Goal: Use online tool/utility: Utilize a website feature to perform a specific function

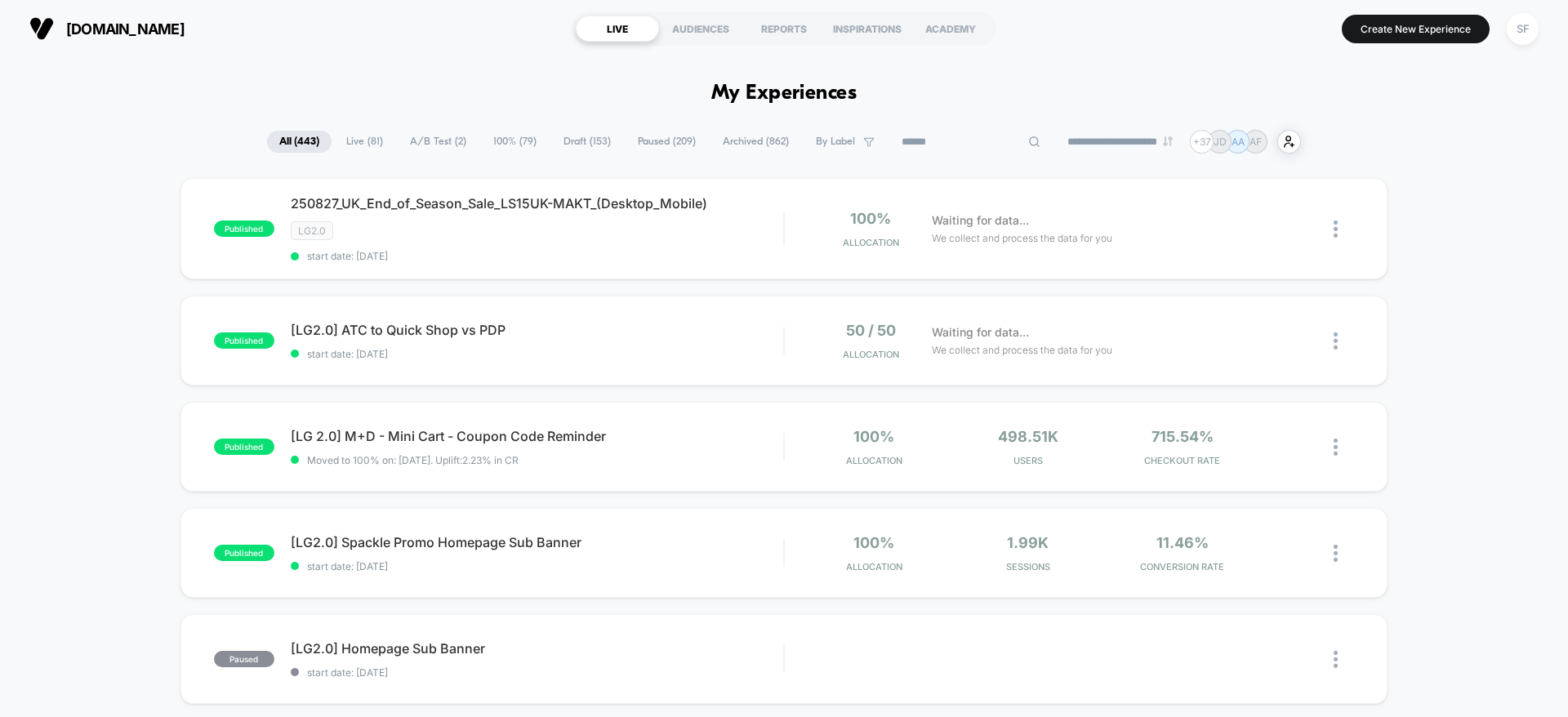
click at [952, 140] on input at bounding box center [971, 142] width 163 height 20
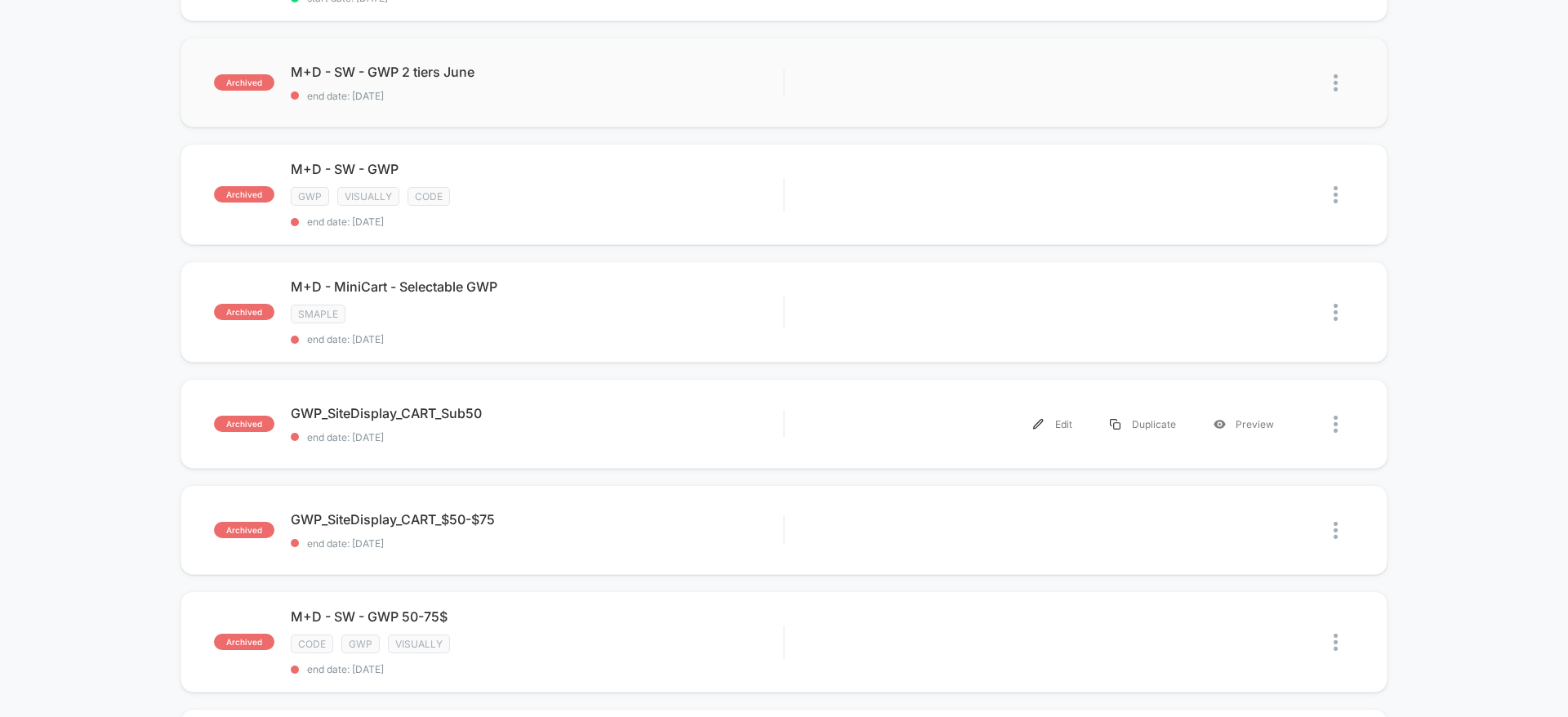
scroll to position [485, 0]
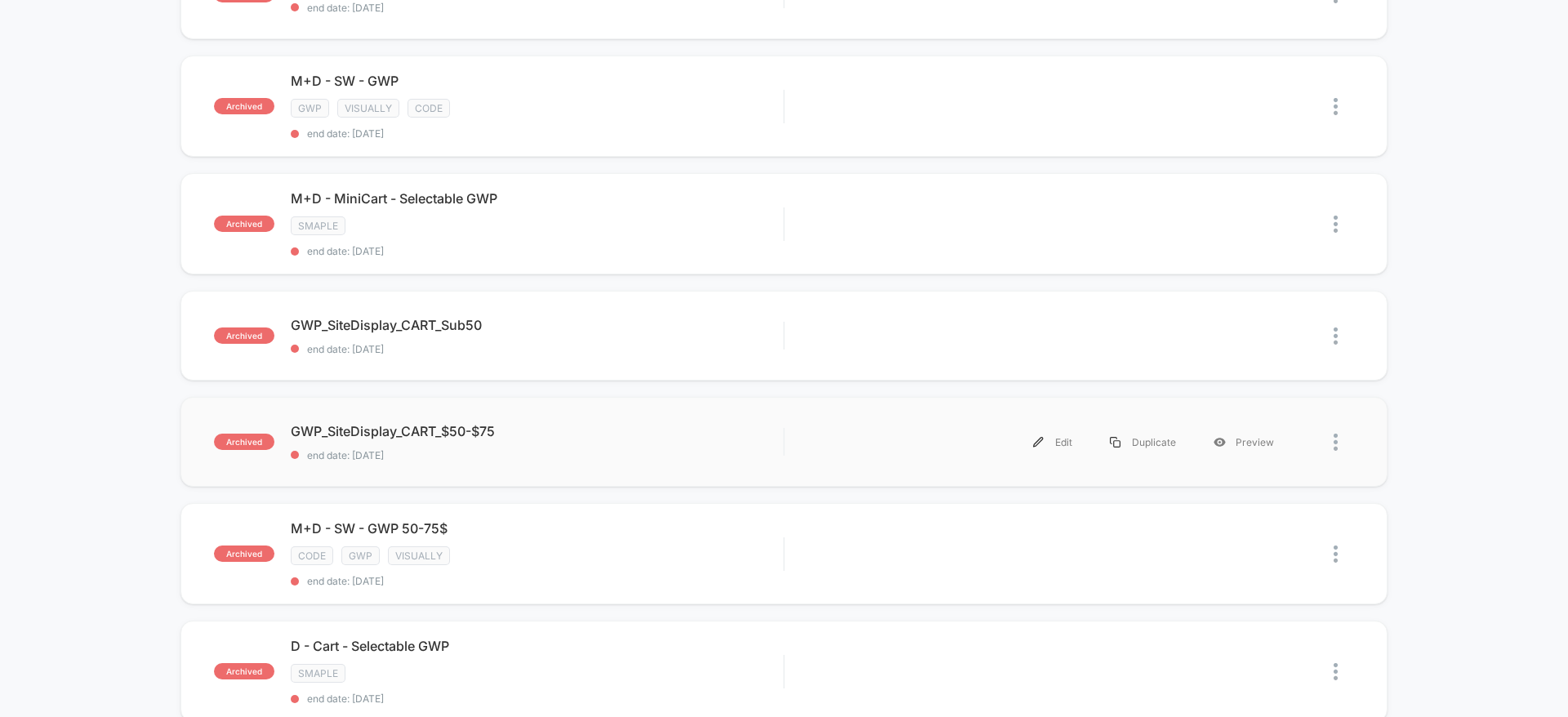
type input "***"
click at [490, 461] on div "archived GWP_SiteDisplay_CART_$50-$75 end date: [DATE] Edit Duplicate Preview" at bounding box center [783, 442] width 1207 height 90
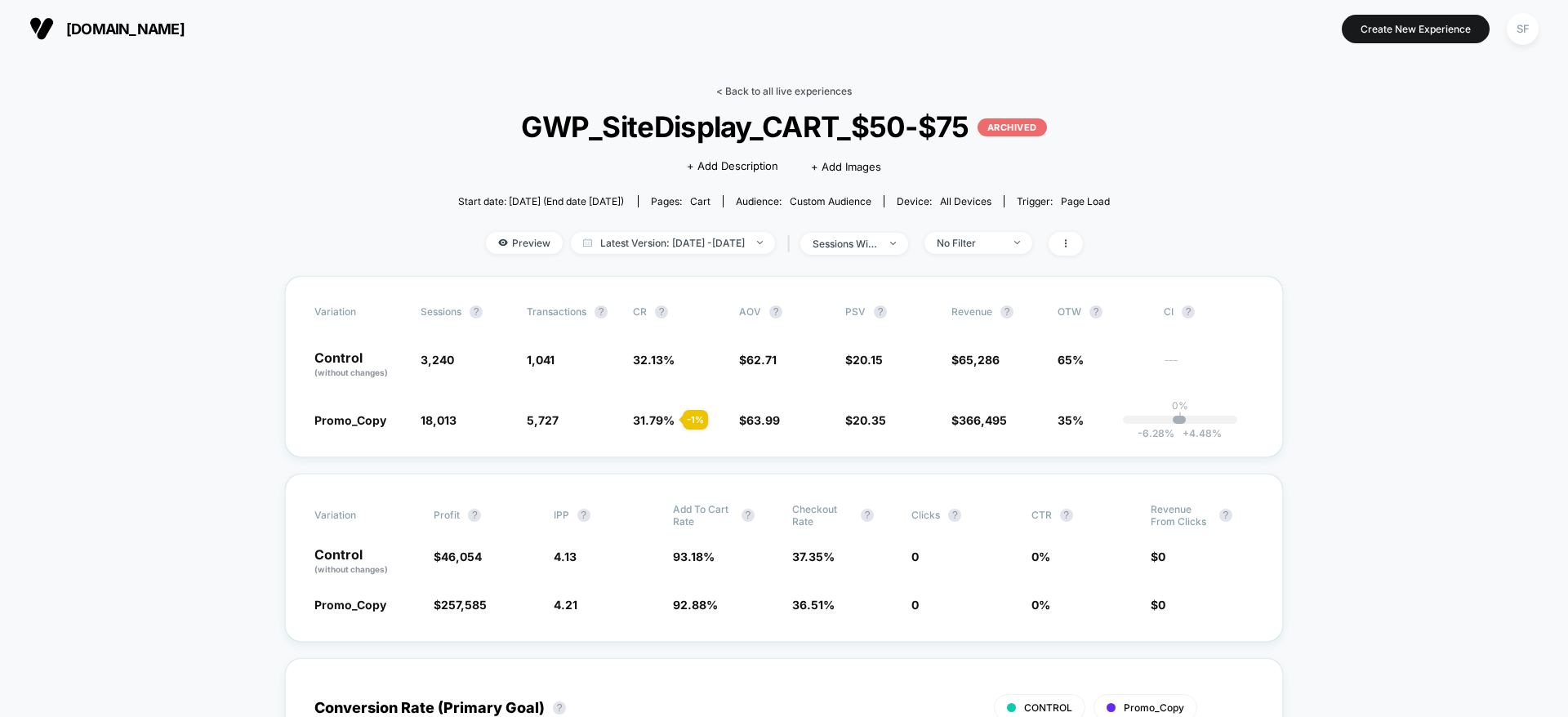
click at [793, 95] on link "< Back to all live experiences" at bounding box center [784, 91] width 136 height 12
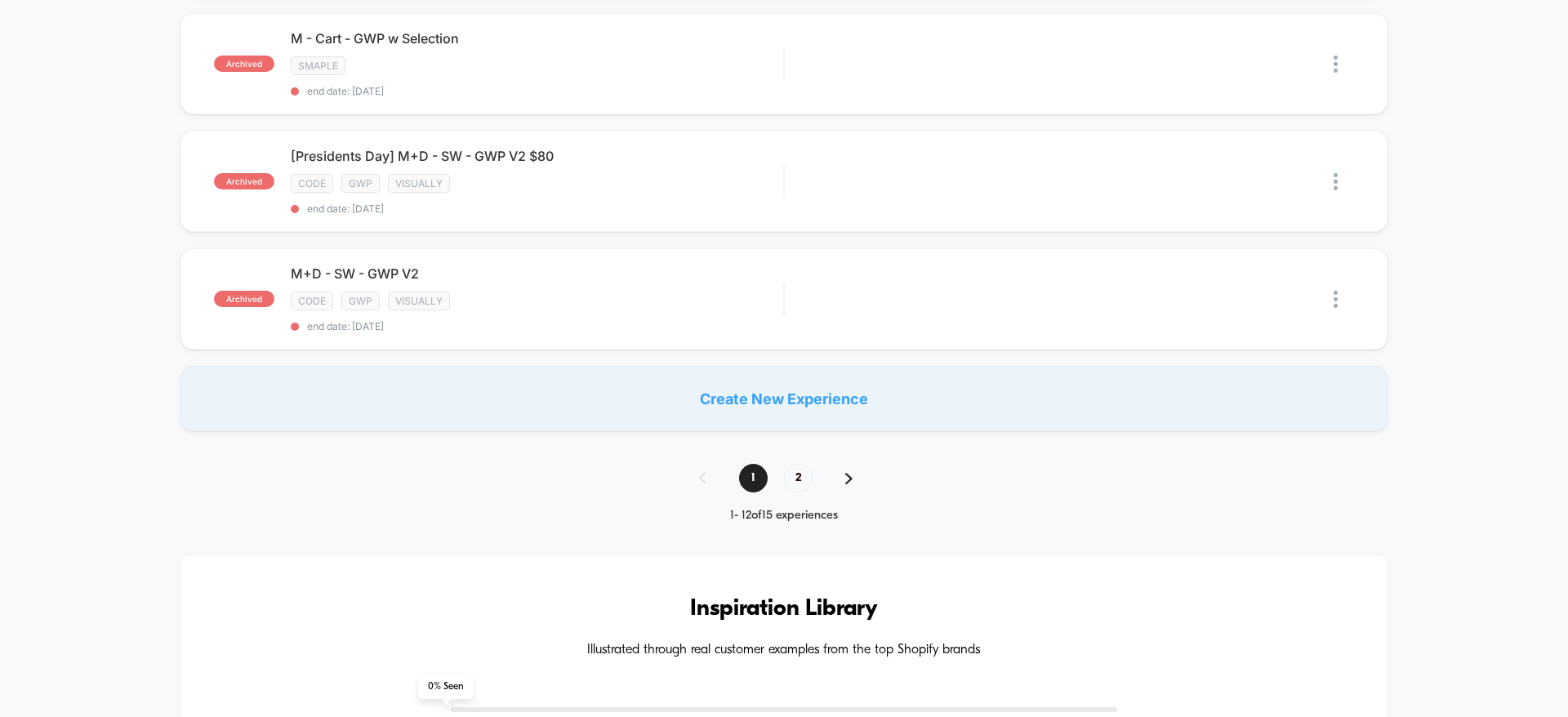
scroll to position [1186, 0]
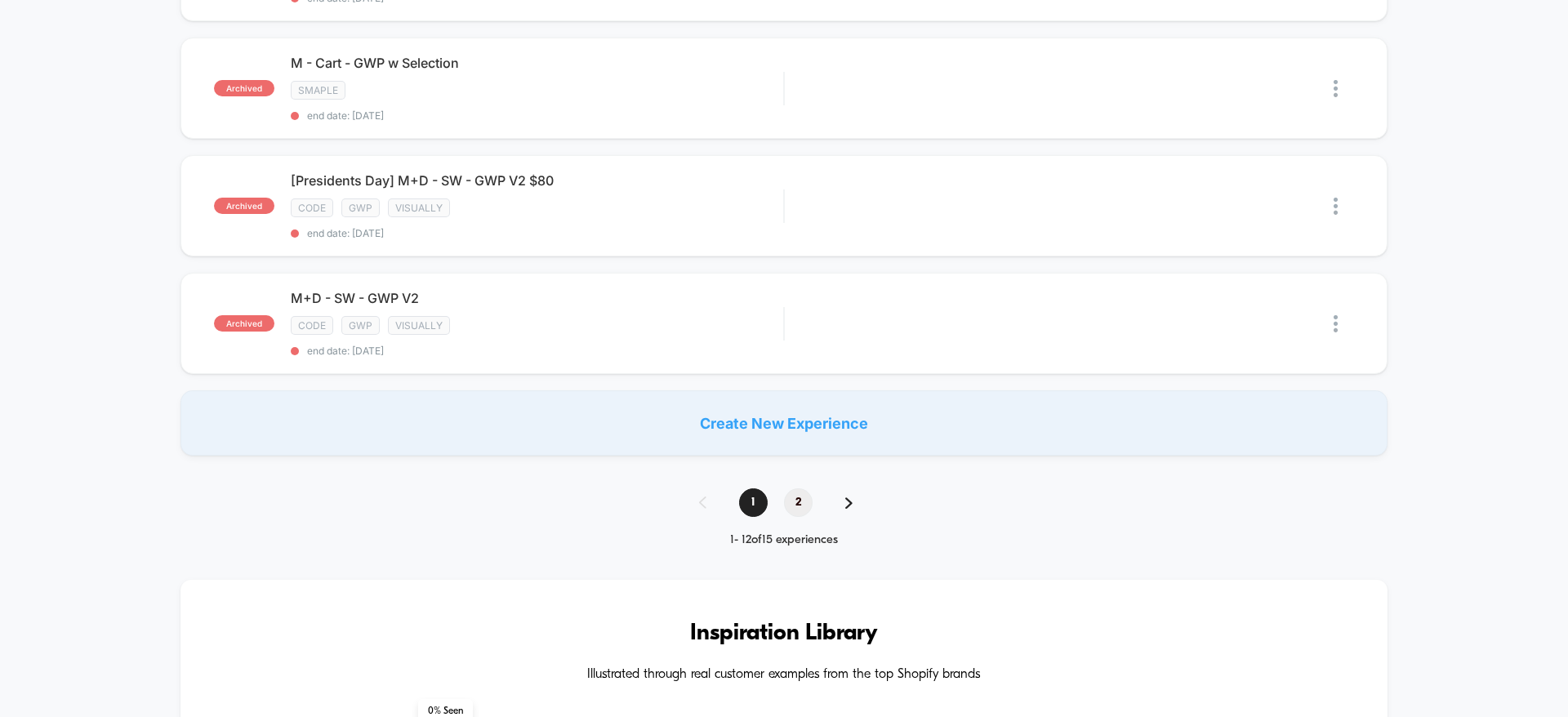
click at [797, 503] on span "2" at bounding box center [798, 502] width 28 height 28
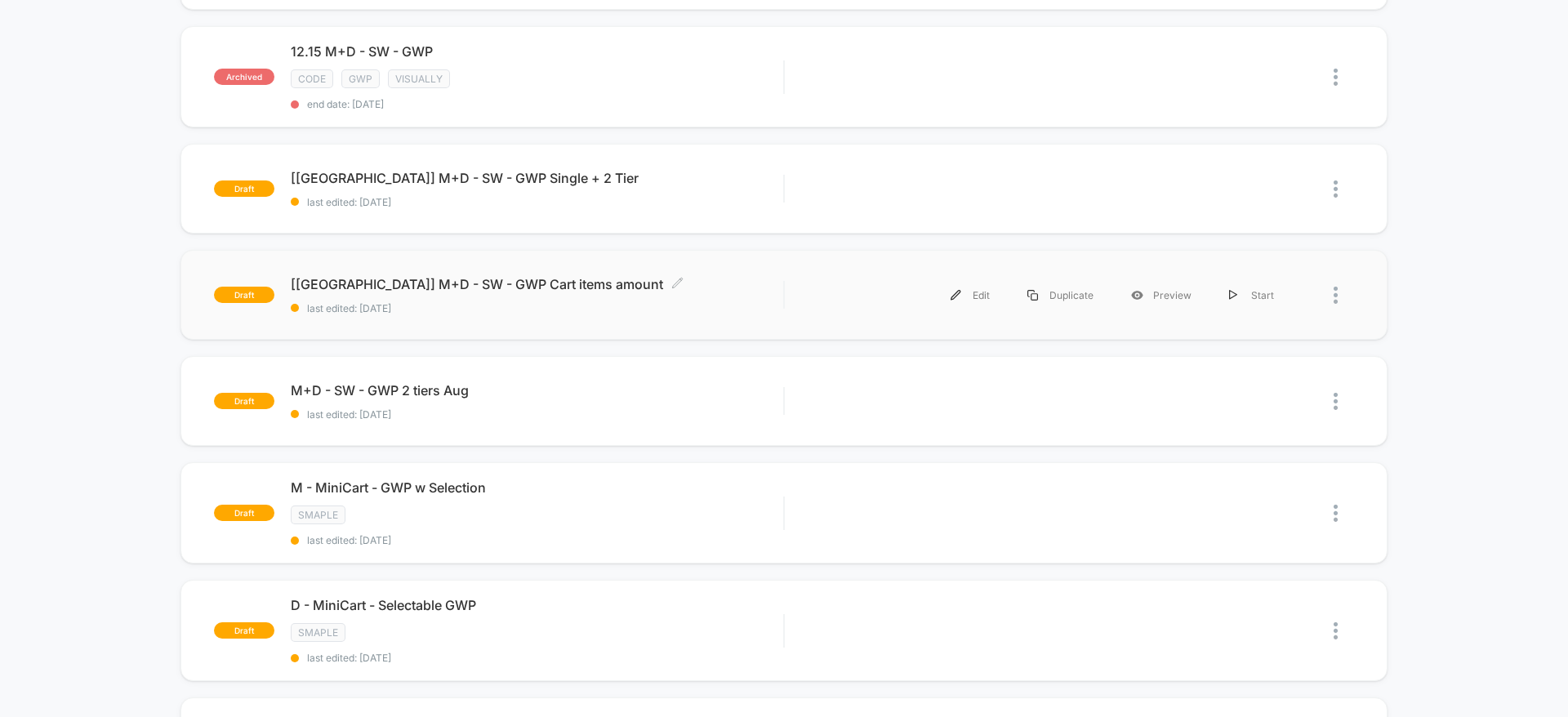
scroll to position [506, 0]
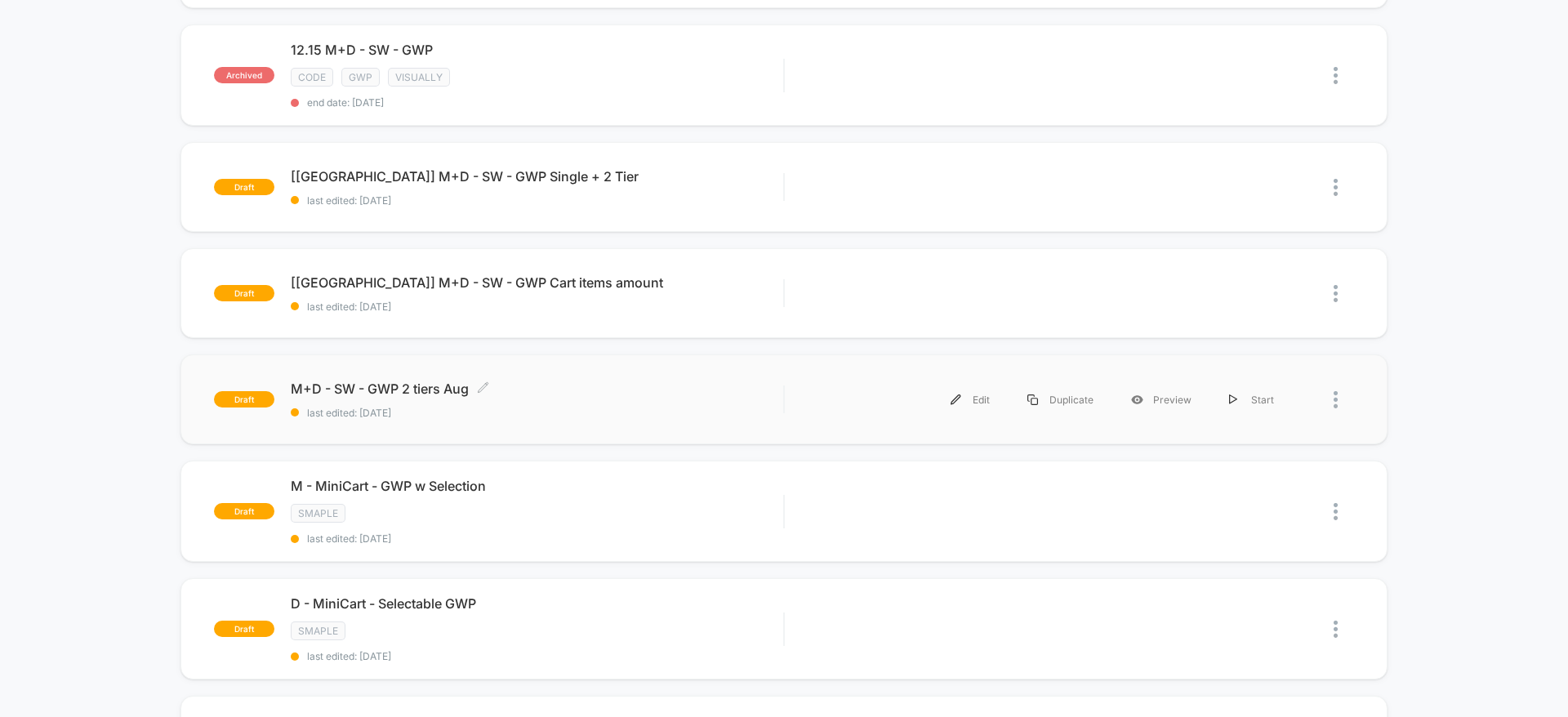
click at [567, 401] on div "M+D - SW - GWP 2 tiers Aug Click to edit experience details Click to edit exper…" at bounding box center [537, 400] width 492 height 39
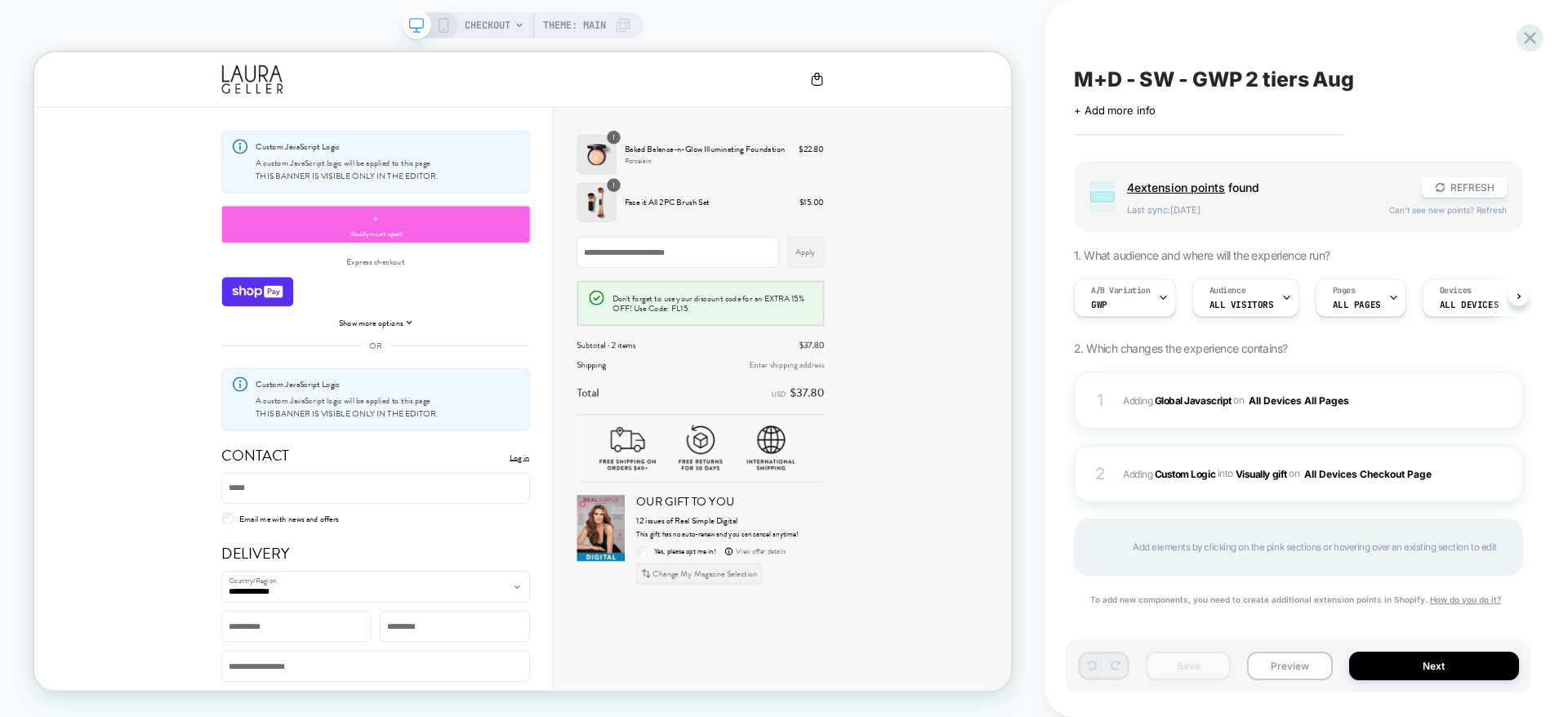
scroll to position [0, 1]
click at [1227, 298] on span "All Visitors" at bounding box center [1240, 304] width 64 height 11
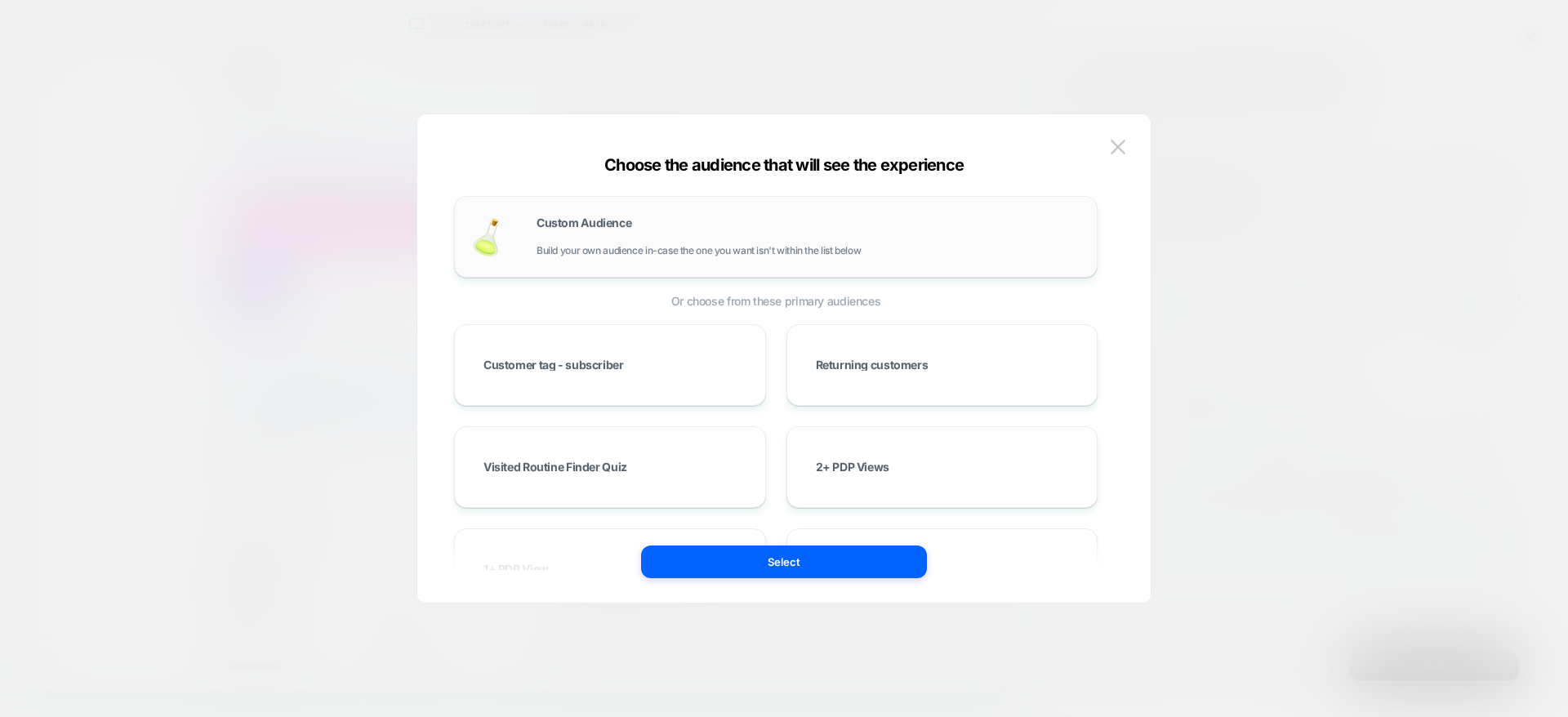
click at [692, 246] on span "Build your own audience in-case the one you want isn't within the list below" at bounding box center [699, 250] width 324 height 11
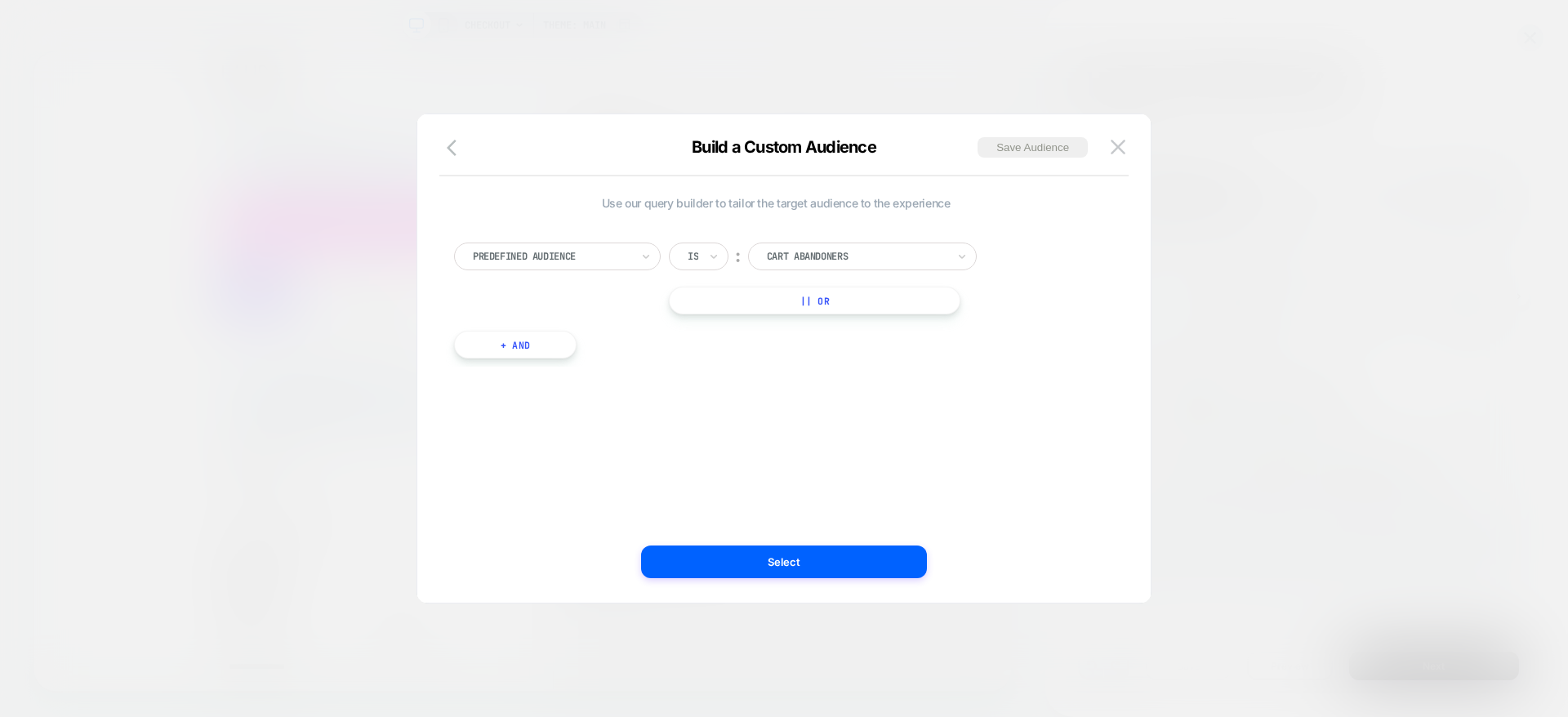
click at [610, 245] on div "Predefined Audience" at bounding box center [557, 256] width 207 height 27
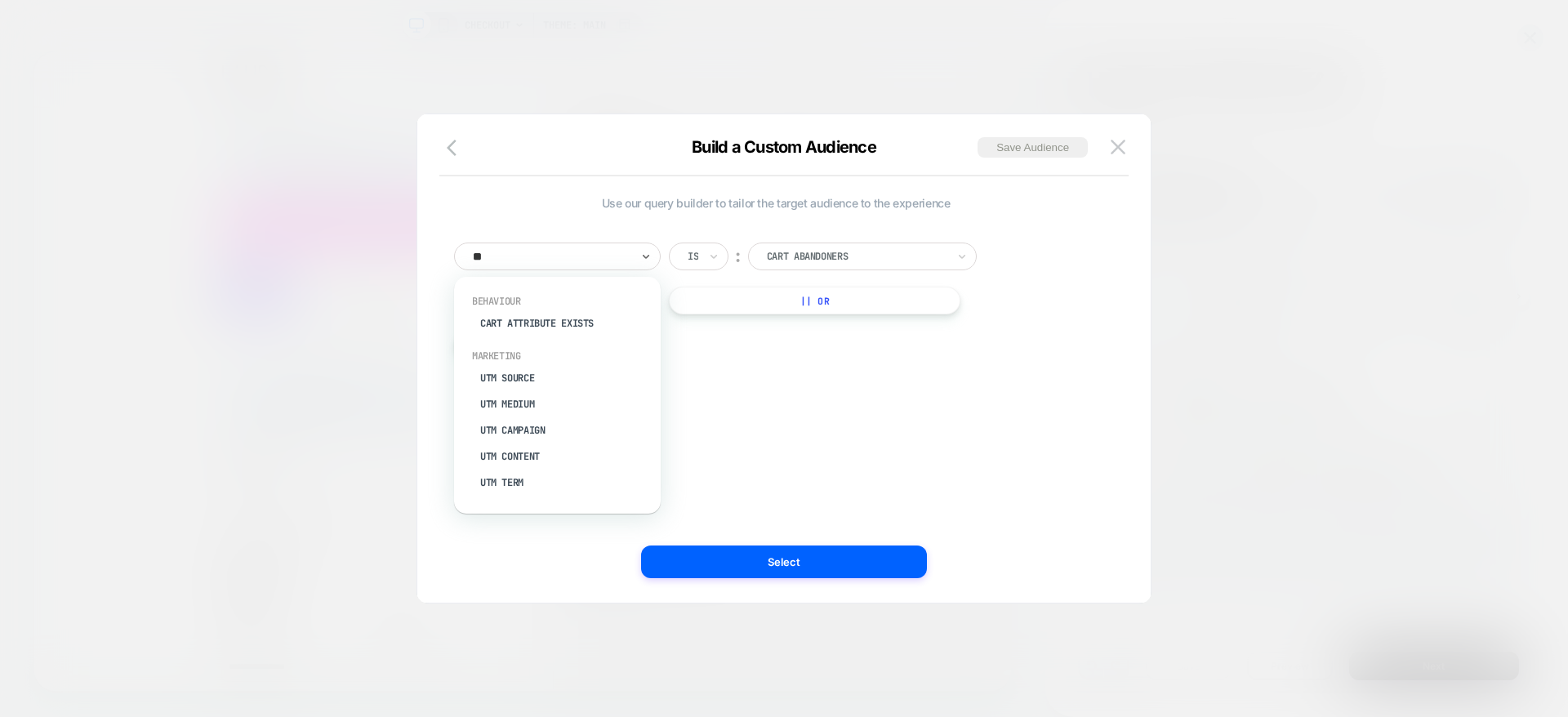
type input "***"
click at [546, 377] on div "UTM Campaign" at bounding box center [565, 376] width 190 height 26
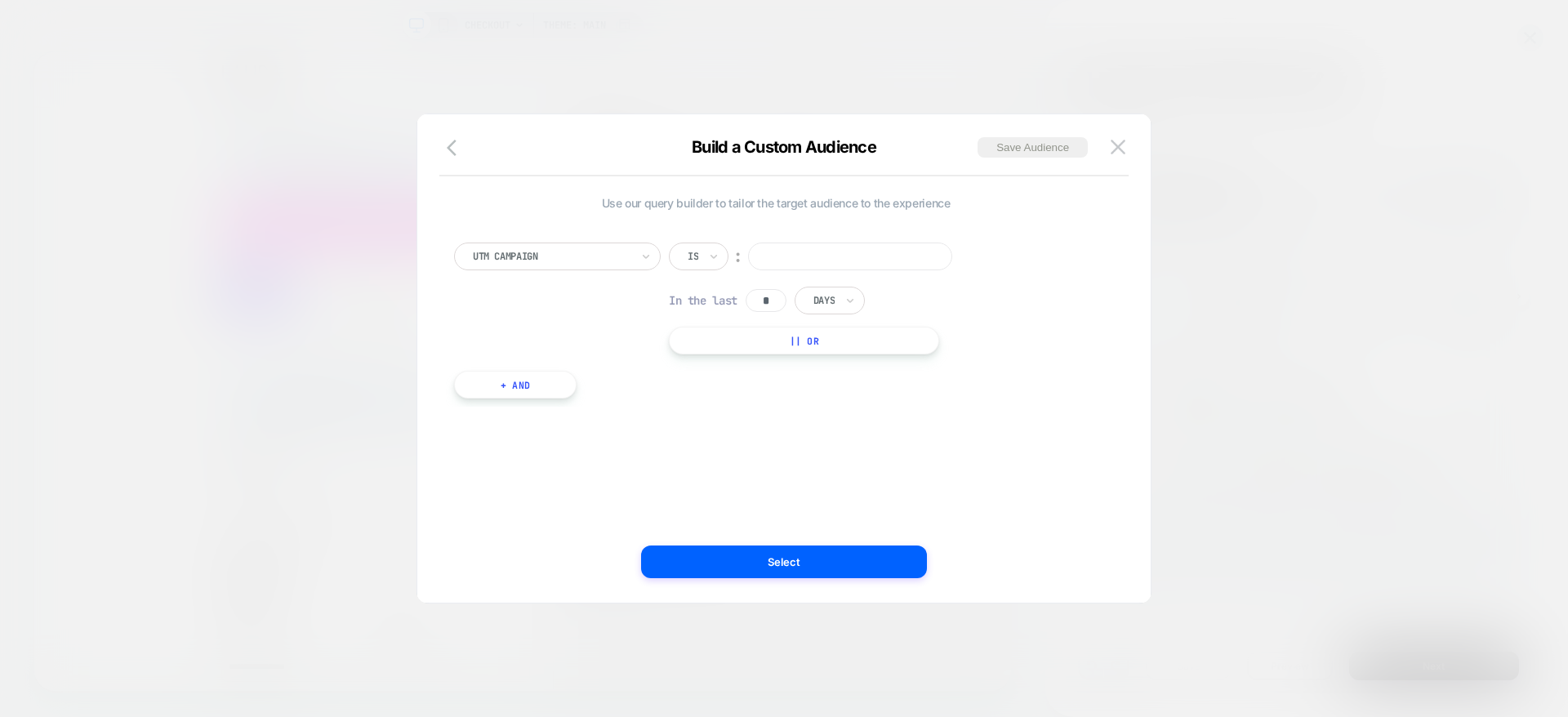
click at [705, 260] on div "Is" at bounding box center [699, 256] width 60 height 27
click at [695, 257] on div at bounding box center [693, 256] width 10 height 15
click at [719, 352] on div "Includes" at bounding box center [739, 353] width 106 height 26
click at [823, 256] on input at bounding box center [883, 256] width 204 height 27
paste input "**********"
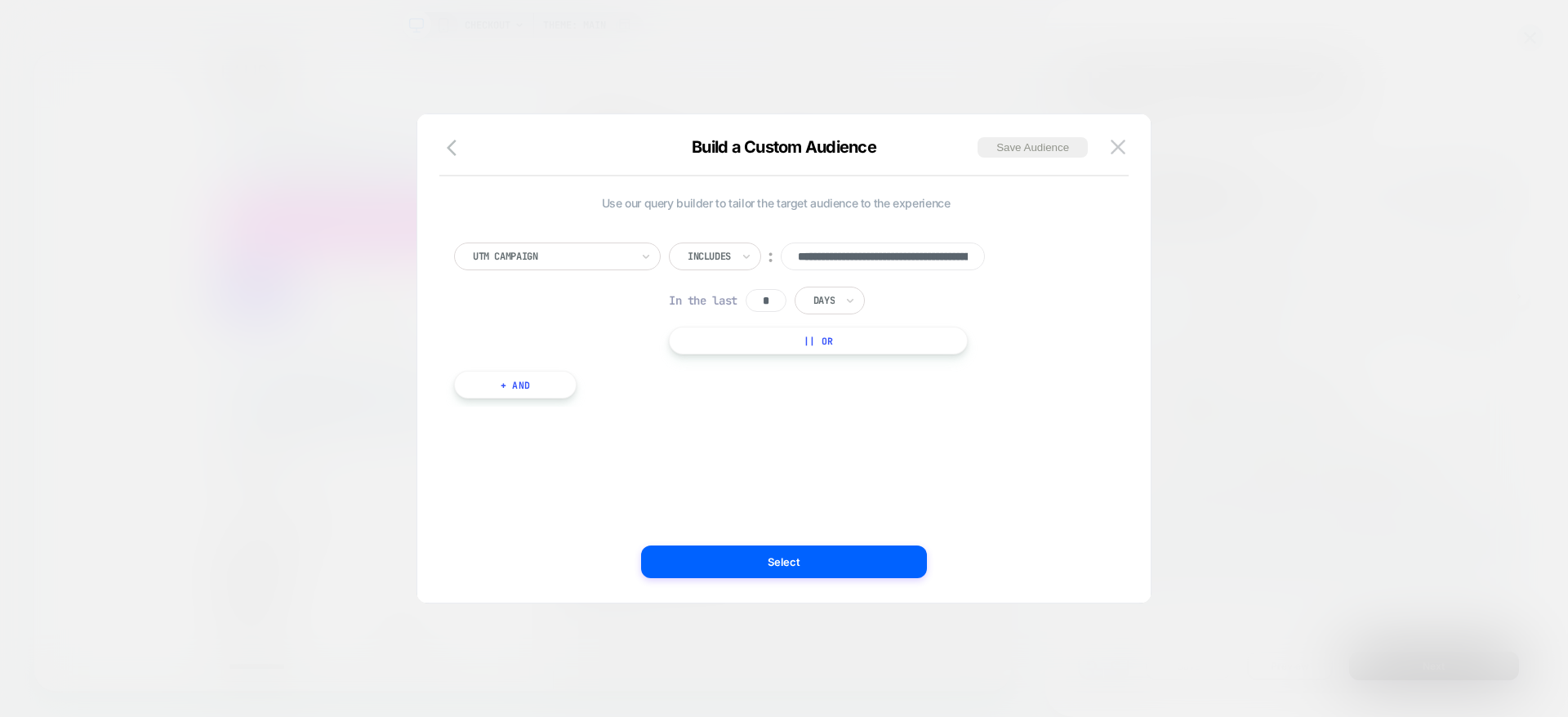
scroll to position [0, 235]
click at [823, 256] on input "**********" at bounding box center [883, 256] width 204 height 27
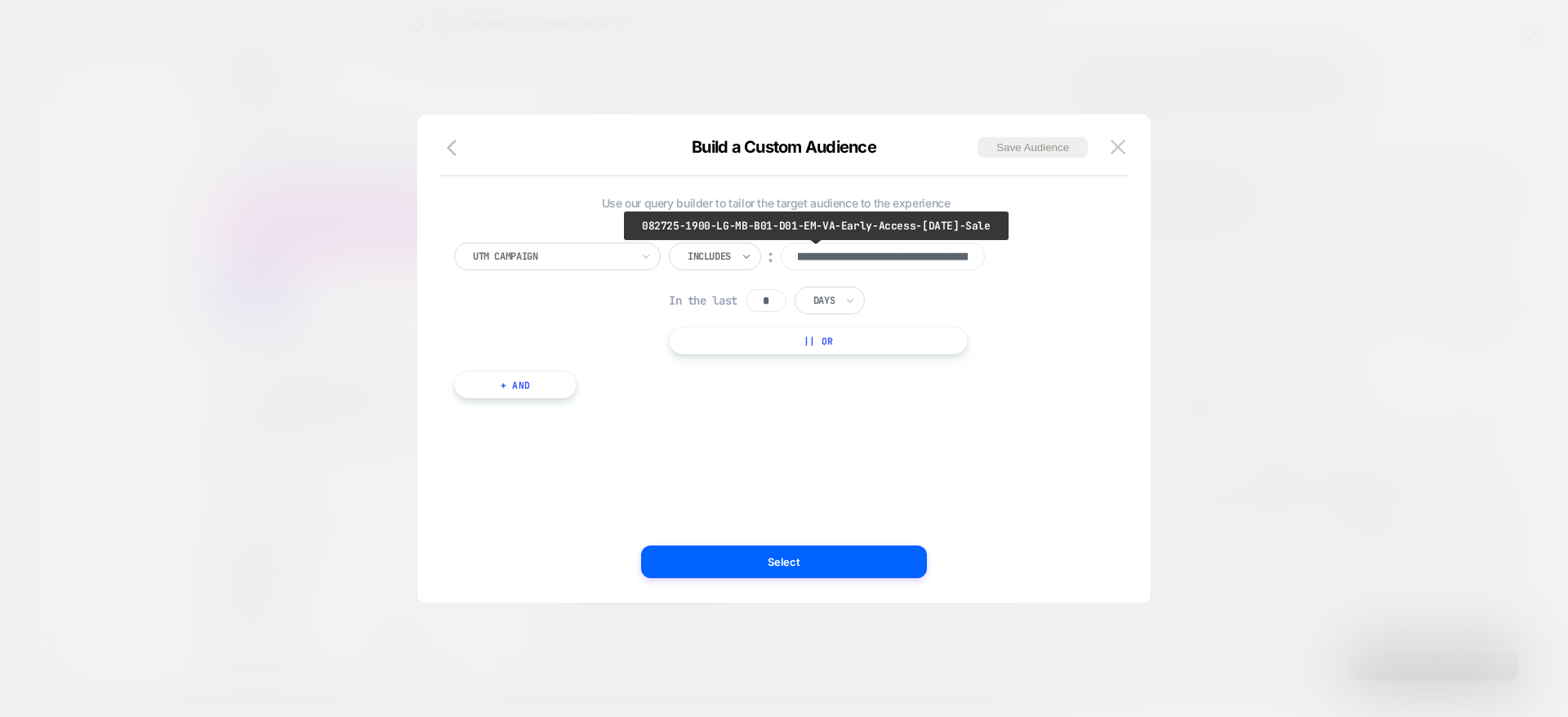
scroll to position [0, 0]
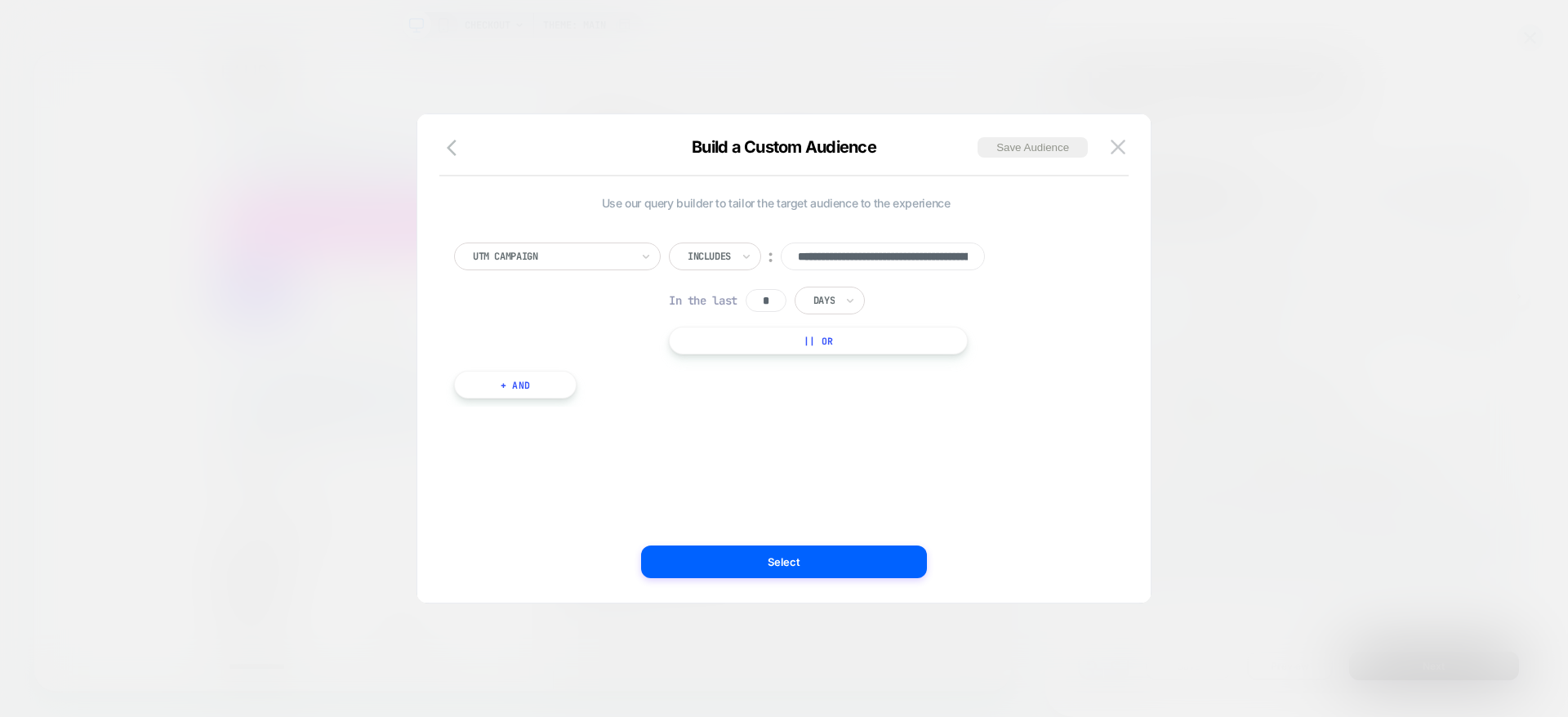
drag, startPoint x: 919, startPoint y: 259, endPoint x: 736, endPoint y: 252, distance: 183.1
click at [736, 252] on div "**********" at bounding box center [841, 256] width 344 height 27
type input "**********"
click at [862, 554] on button "Select" at bounding box center [783, 562] width 286 height 33
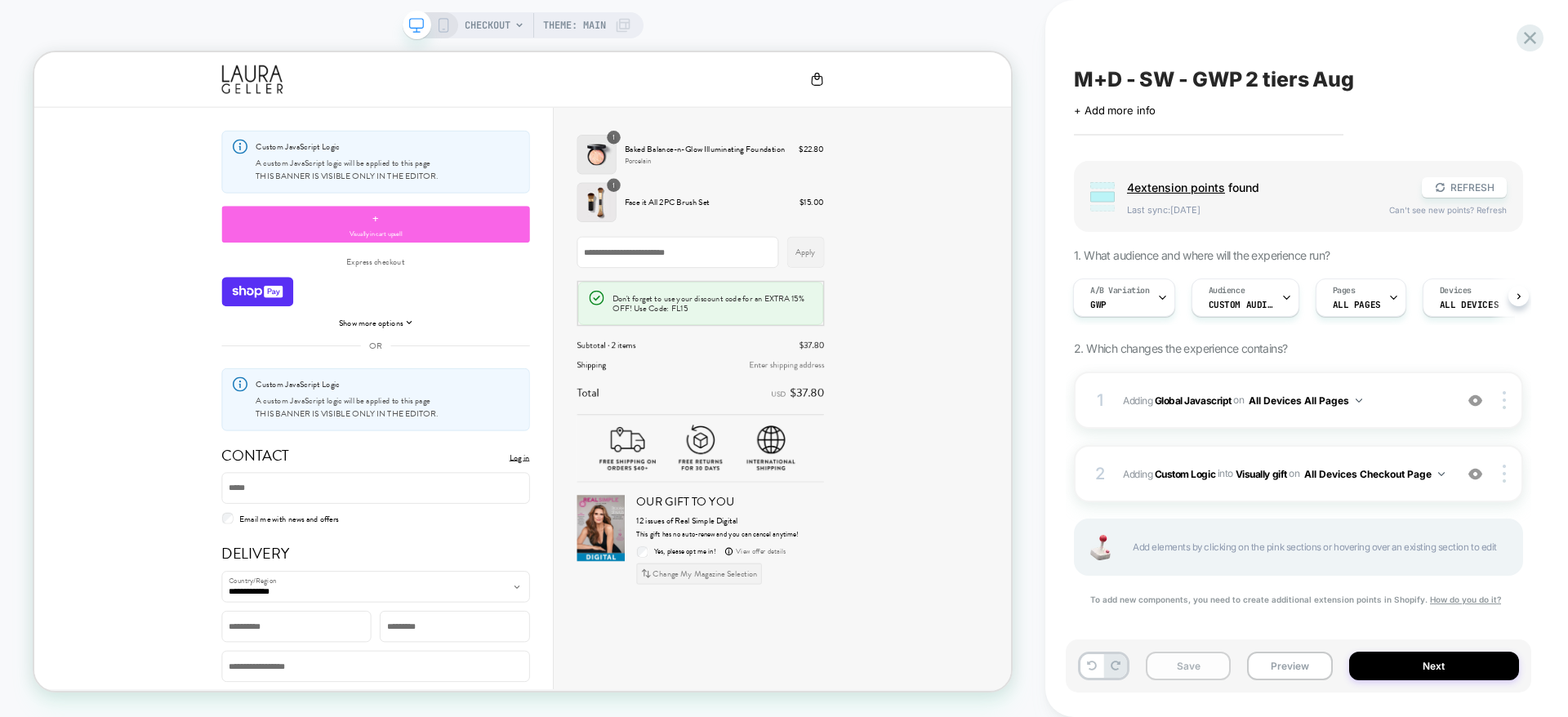
click at [1204, 661] on button "Save" at bounding box center [1188, 666] width 85 height 28
click at [1406, 407] on span "Adding Global Javascript on All Devices All Pages" at bounding box center [1284, 401] width 323 height 21
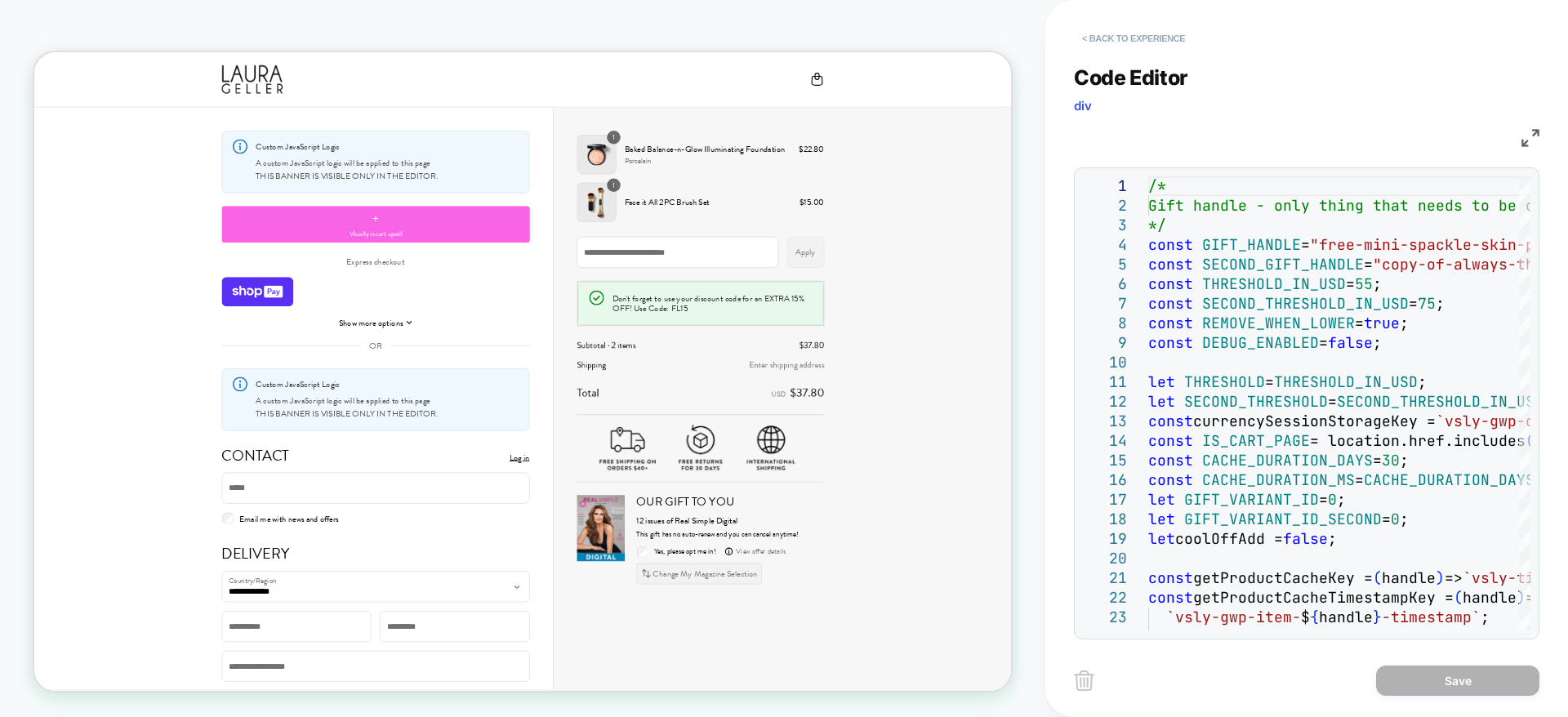
click at [1102, 37] on button "< Back to experience" at bounding box center [1133, 39] width 119 height 26
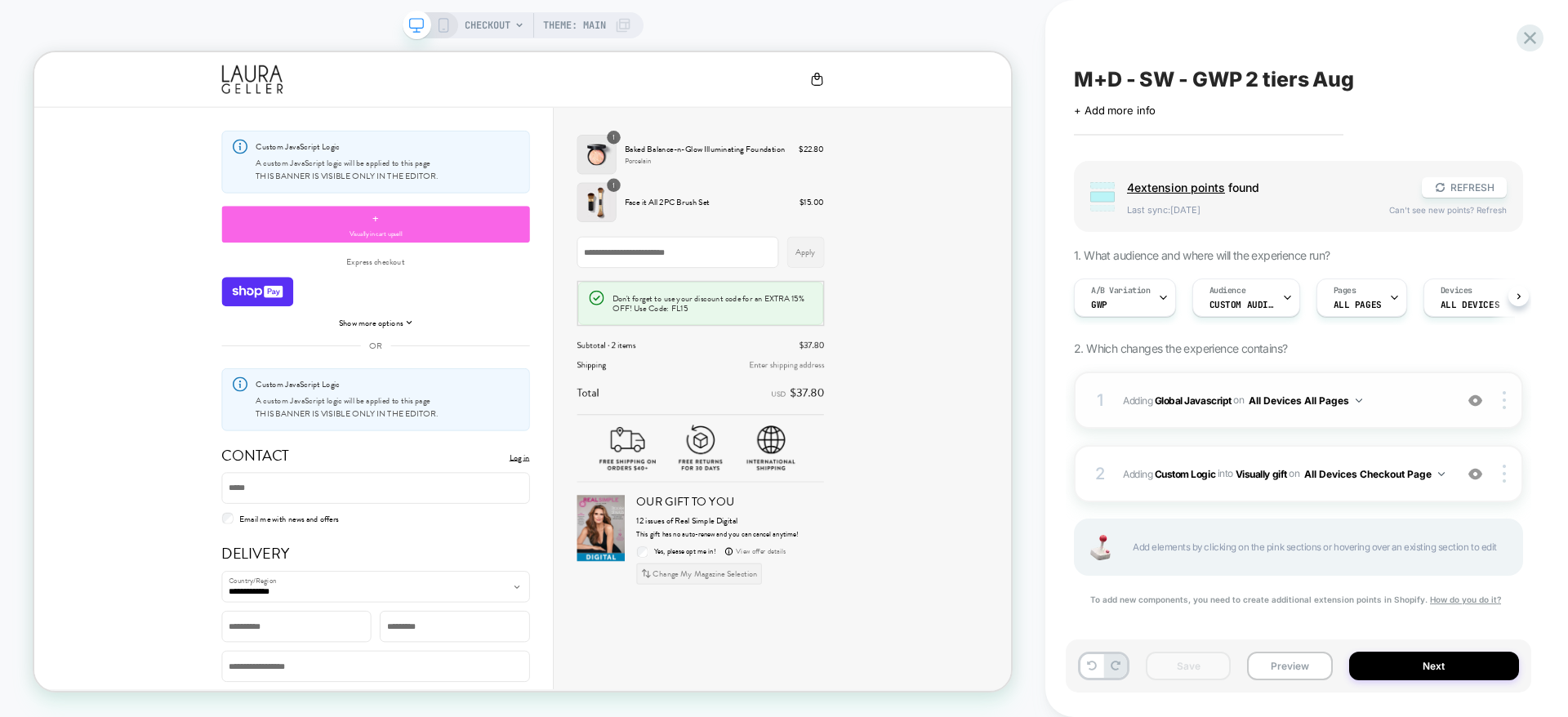
scroll to position [0, 1]
click at [1359, 678] on button "Next" at bounding box center [1434, 666] width 171 height 28
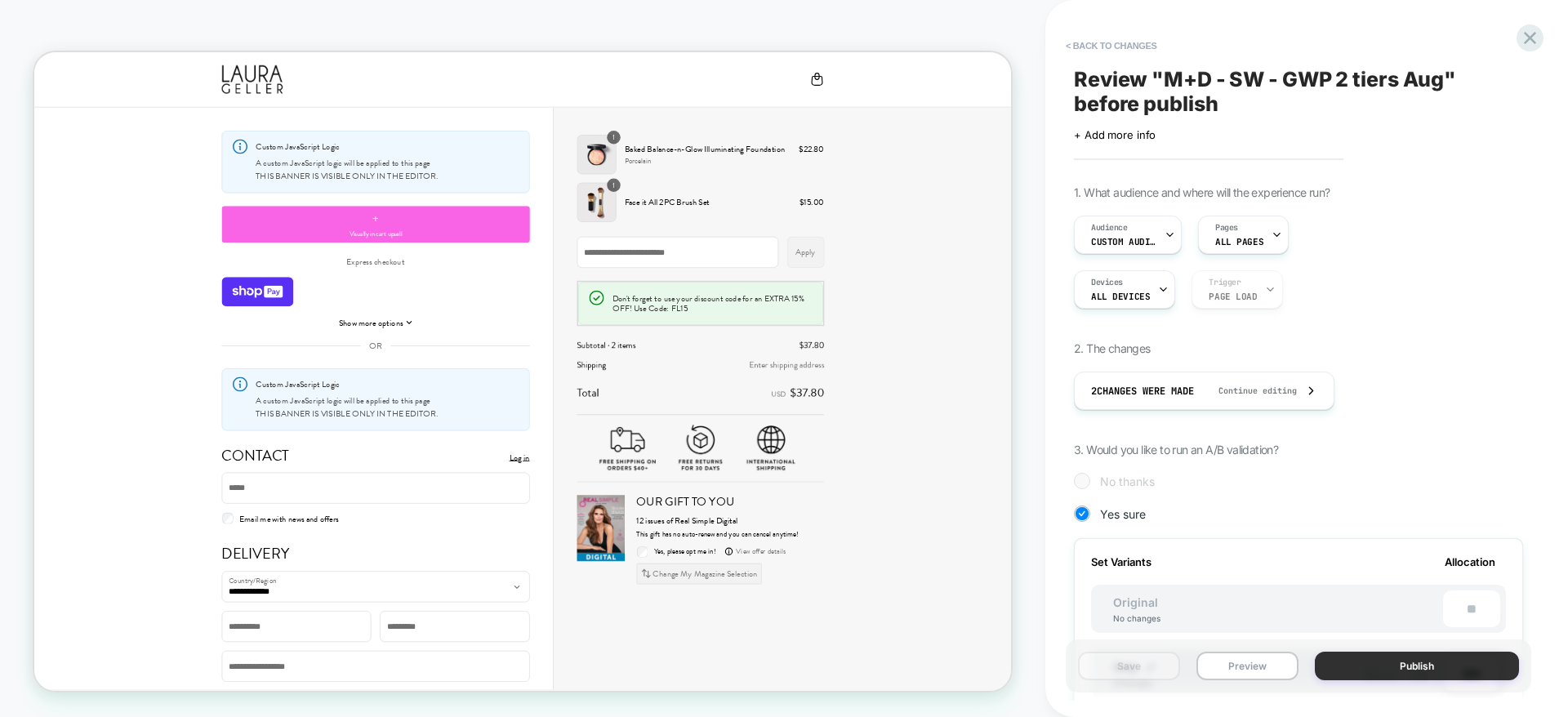
click at [1370, 667] on button "Publish" at bounding box center [1417, 666] width 204 height 28
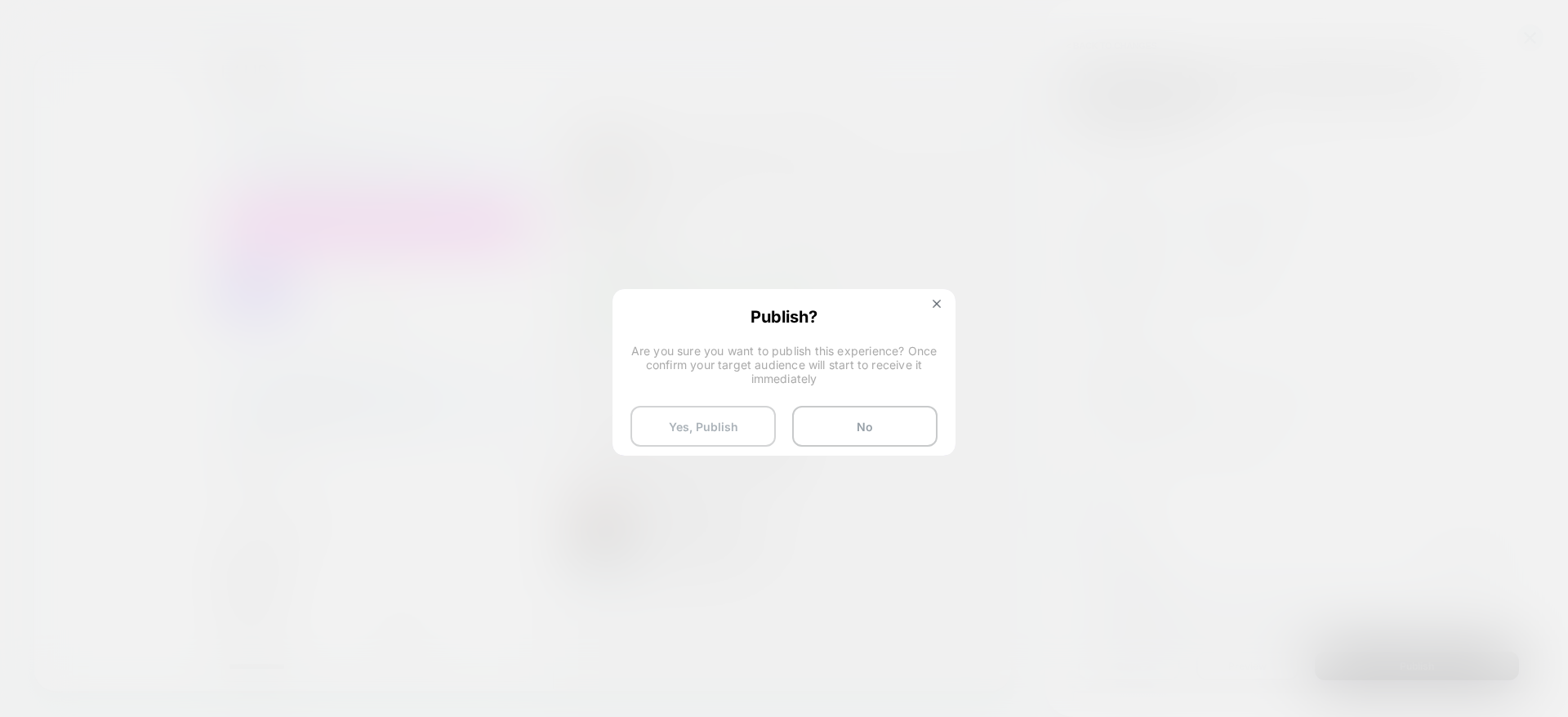
click at [678, 419] on button "Yes, Publish" at bounding box center [703, 426] width 145 height 41
